Goal: Task Accomplishment & Management: Complete application form

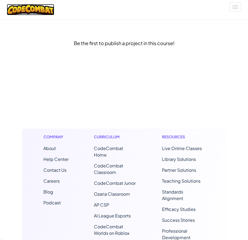
click at [16, 8] on img at bounding box center [31, 9] width 48 height 11
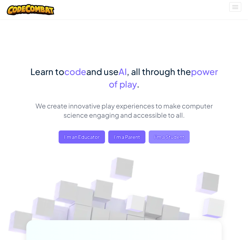
click at [165, 135] on span "I'm a Student" at bounding box center [169, 136] width 41 height 13
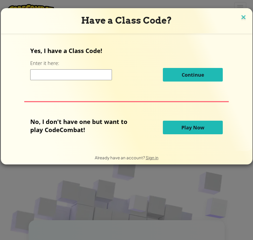
click at [241, 15] on img at bounding box center [243, 18] width 7 height 8
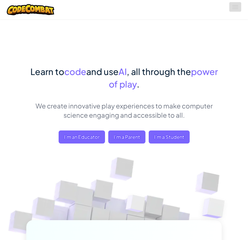
click at [240, 8] on button "Toggle navigation" at bounding box center [236, 7] width 12 height 10
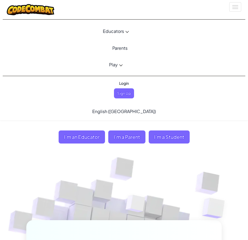
click at [123, 83] on span "Login" at bounding box center [124, 83] width 16 height 10
